Goal: Information Seeking & Learning: Learn about a topic

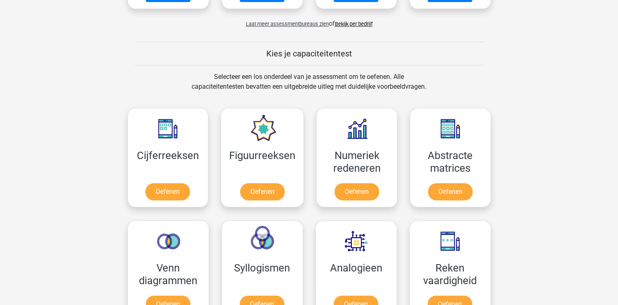
scroll to position [286, 0]
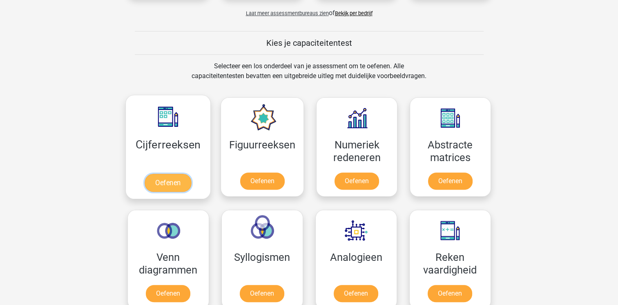
click at [170, 180] on link "Oefenen" at bounding box center [168, 183] width 47 height 18
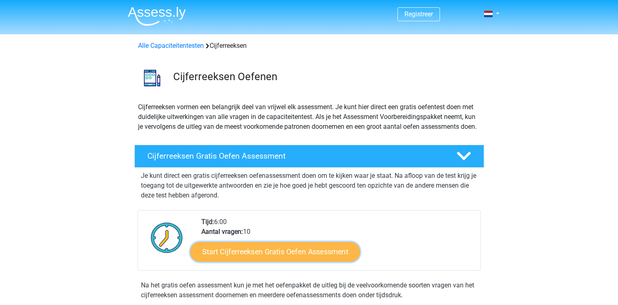
click at [278, 258] on link "Start Cijferreeksen Gratis Oefen Assessment" at bounding box center [274, 251] width 169 height 20
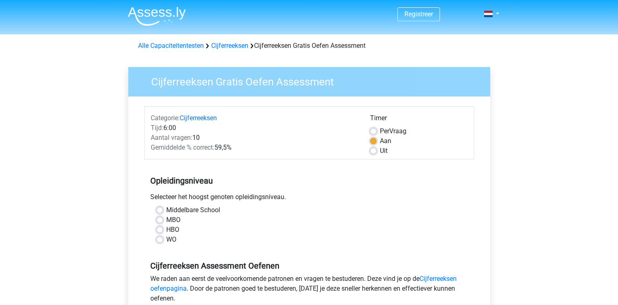
click at [166, 229] on label "HBO" at bounding box center [172, 230] width 13 height 10
click at [160, 229] on input "HBO" at bounding box center [159, 229] width 7 height 8
radio input "true"
click at [166, 239] on label "WO" at bounding box center [171, 239] width 10 height 10
click at [160, 239] on input "WO" at bounding box center [159, 238] width 7 height 8
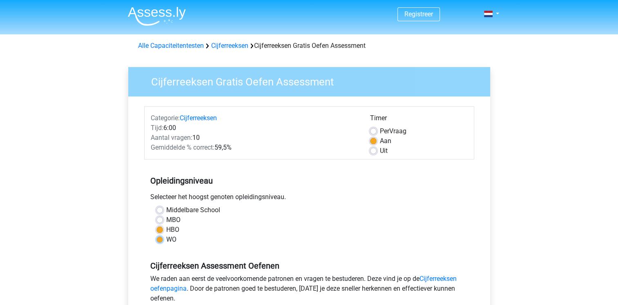
radio input "true"
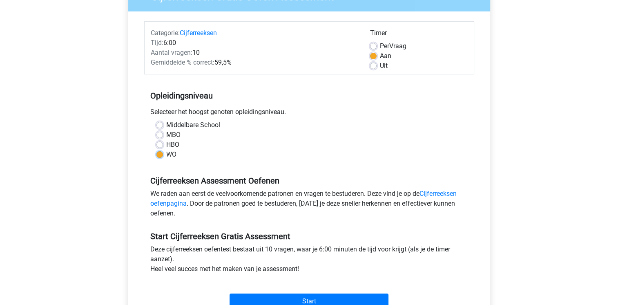
scroll to position [122, 0]
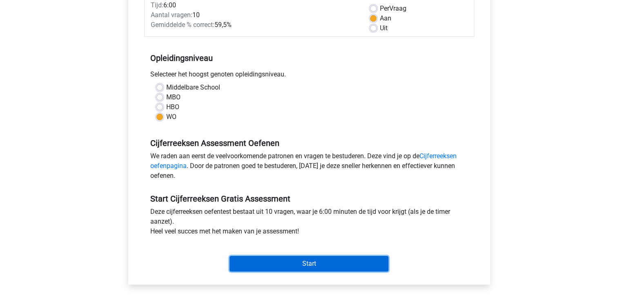
click at [307, 268] on input "Start" at bounding box center [308, 264] width 159 height 16
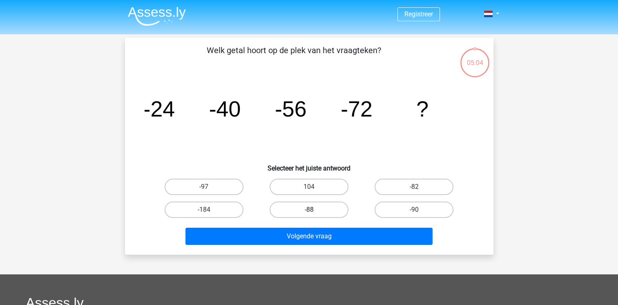
click at [325, 207] on label "-88" at bounding box center [308, 209] width 79 height 16
click at [314, 209] on input "-88" at bounding box center [311, 211] width 5 height 5
radio input "true"
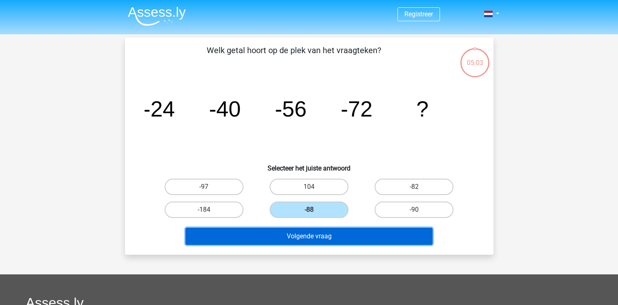
click at [316, 233] on button "Volgende vraag" at bounding box center [308, 235] width 247 height 17
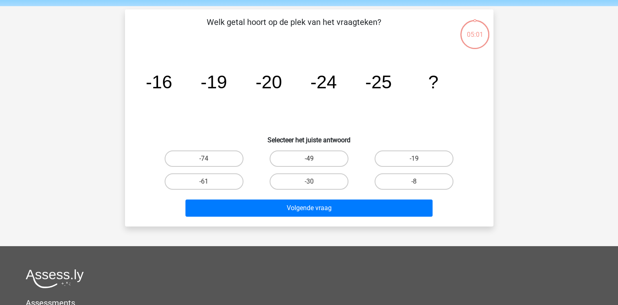
scroll to position [38, 0]
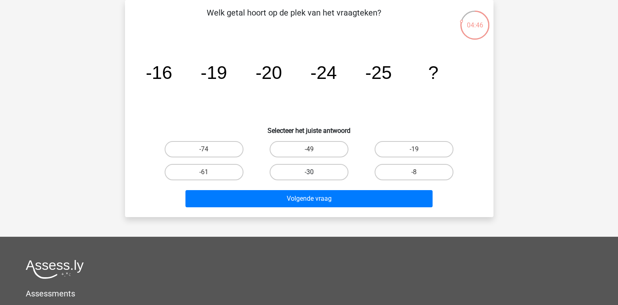
click at [316, 172] on label "-30" at bounding box center [308, 172] width 79 height 16
click at [314, 172] on input "-30" at bounding box center [311, 174] width 5 height 5
radio input "true"
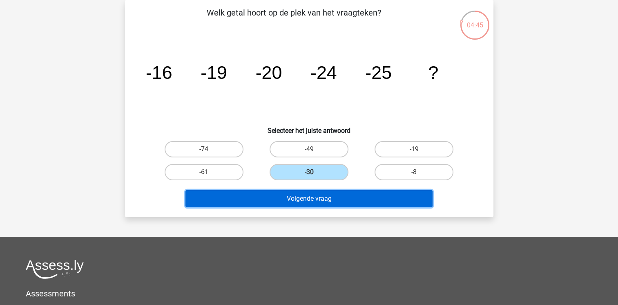
click at [315, 196] on button "Volgende vraag" at bounding box center [308, 198] width 247 height 17
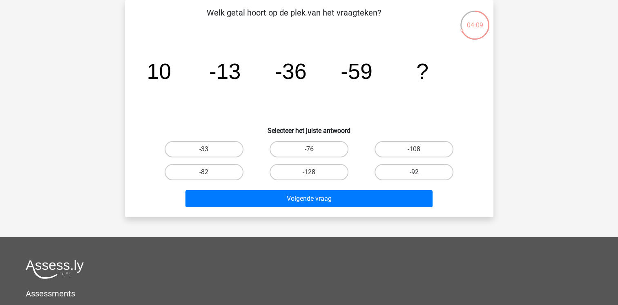
click at [413, 172] on label "-92" at bounding box center [413, 172] width 79 height 16
click at [414, 172] on input "-92" at bounding box center [416, 174] width 5 height 5
radio input "true"
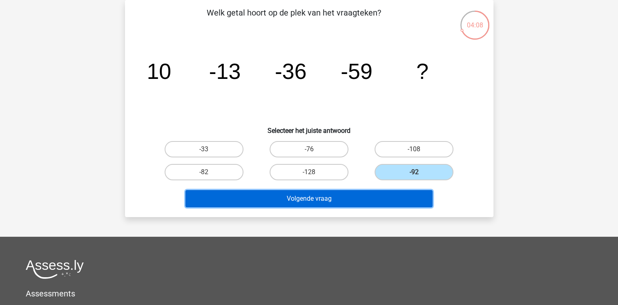
click at [340, 193] on button "Volgende vraag" at bounding box center [308, 198] width 247 height 17
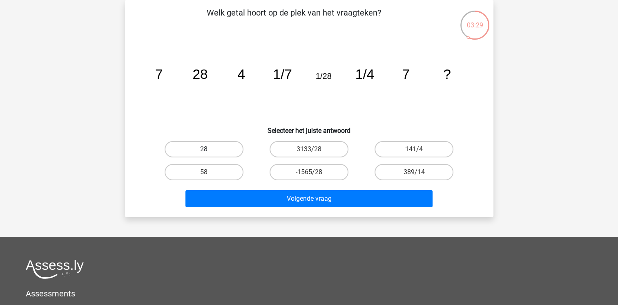
click at [204, 145] on label "28" at bounding box center [204, 149] width 79 height 16
click at [204, 149] on input "28" at bounding box center [206, 151] width 5 height 5
radio input "true"
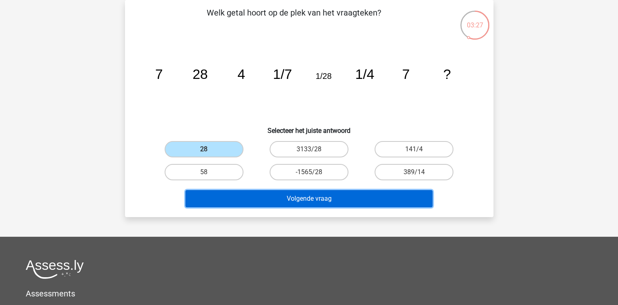
click at [311, 196] on button "Volgende vraag" at bounding box center [308, 198] width 247 height 17
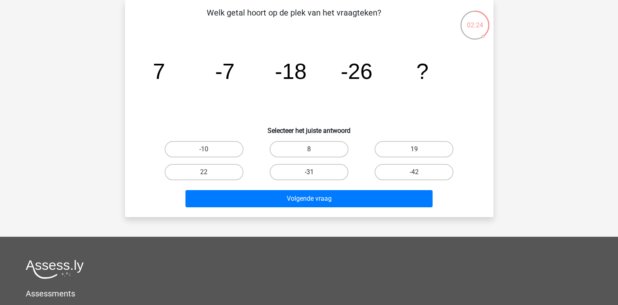
click at [308, 167] on label "-31" at bounding box center [308, 172] width 79 height 16
click at [309, 172] on input "-31" at bounding box center [311, 174] width 5 height 5
radio input "true"
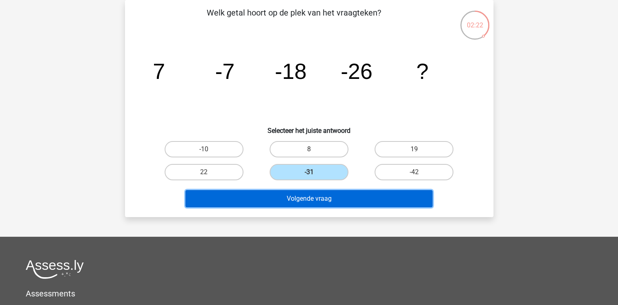
click at [320, 194] on button "Volgende vraag" at bounding box center [308, 198] width 247 height 17
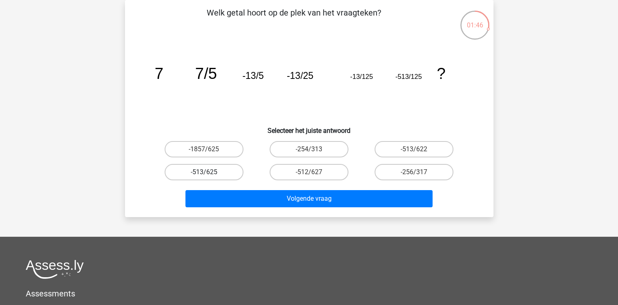
click at [194, 169] on label "-513/625" at bounding box center [204, 172] width 79 height 16
click at [204, 172] on input "-513/625" at bounding box center [206, 174] width 5 height 5
radio input "true"
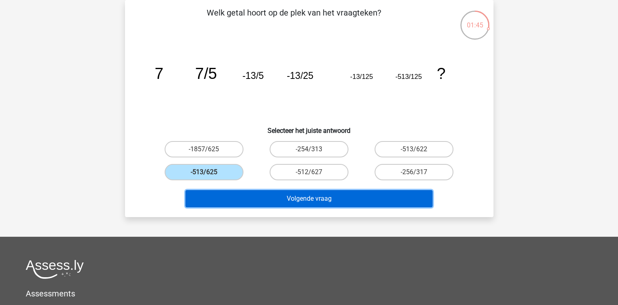
click at [306, 197] on button "Volgende vraag" at bounding box center [308, 198] width 247 height 17
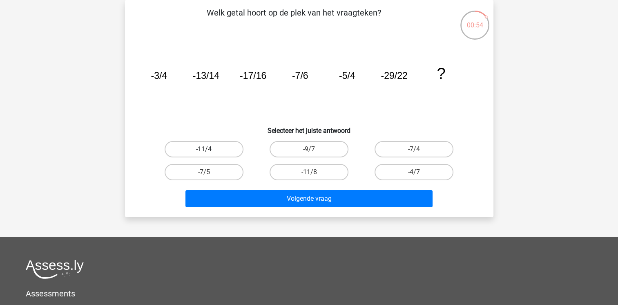
drag, startPoint x: 212, startPoint y: 144, endPoint x: 216, endPoint y: 148, distance: 6.1
click at [212, 144] on label "-11/4" at bounding box center [204, 149] width 79 height 16
click at [209, 149] on input "-11/4" at bounding box center [206, 151] width 5 height 5
radio input "true"
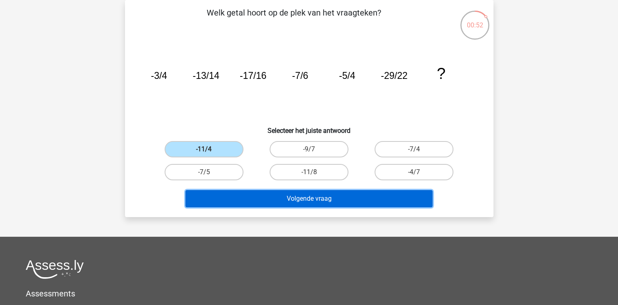
click at [309, 199] on button "Volgende vraag" at bounding box center [308, 198] width 247 height 17
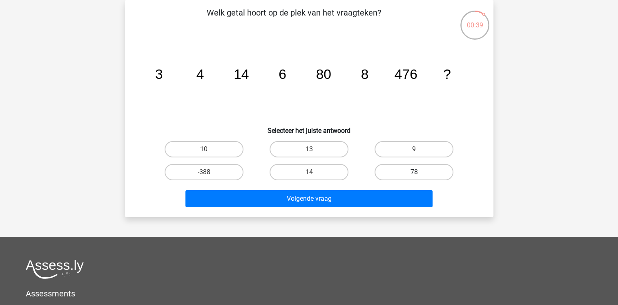
click at [415, 171] on label "78" at bounding box center [413, 172] width 79 height 16
click at [415, 172] on input "78" at bounding box center [416, 174] width 5 height 5
radio input "true"
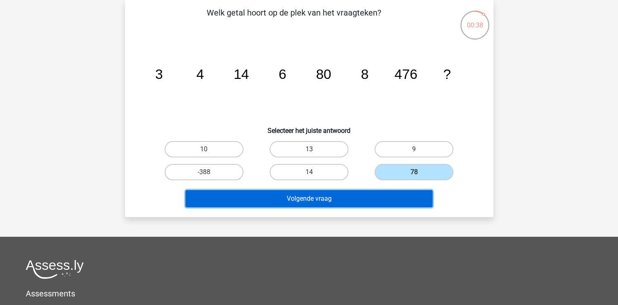
click at [383, 199] on button "Volgende vraag" at bounding box center [308, 198] width 247 height 17
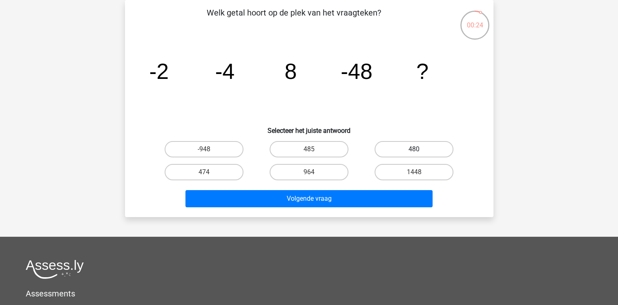
click at [414, 144] on label "480" at bounding box center [413, 149] width 79 height 16
click at [414, 149] on input "480" at bounding box center [416, 151] width 5 height 5
radio input "true"
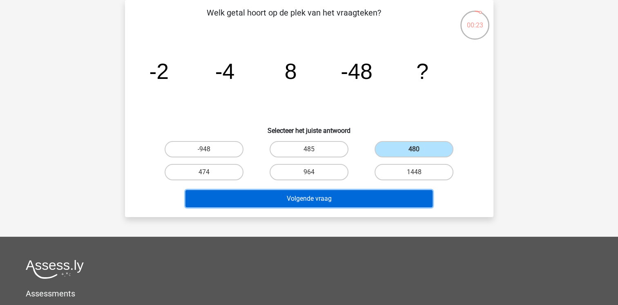
click at [367, 197] on button "Volgende vraag" at bounding box center [308, 198] width 247 height 17
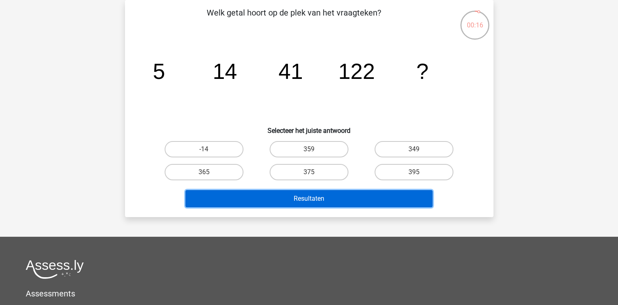
click at [368, 197] on button "Resultaten" at bounding box center [308, 198] width 247 height 17
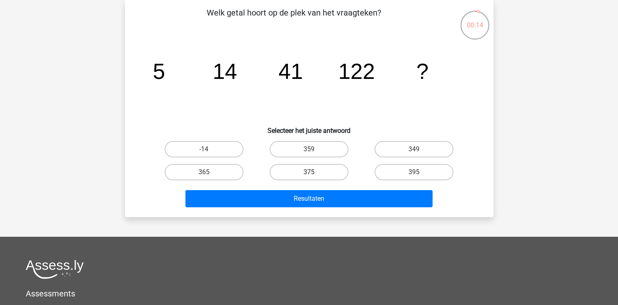
click at [314, 167] on label "375" at bounding box center [308, 172] width 79 height 16
click at [314, 172] on input "375" at bounding box center [311, 174] width 5 height 5
radio input "true"
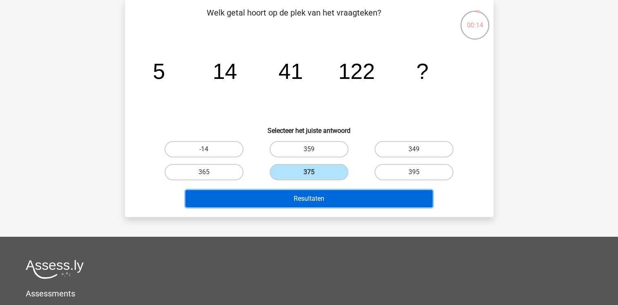
click at [323, 193] on button "Resultaten" at bounding box center [308, 198] width 247 height 17
